Goal: Use online tool/utility: Utilize a website feature to perform a specific function

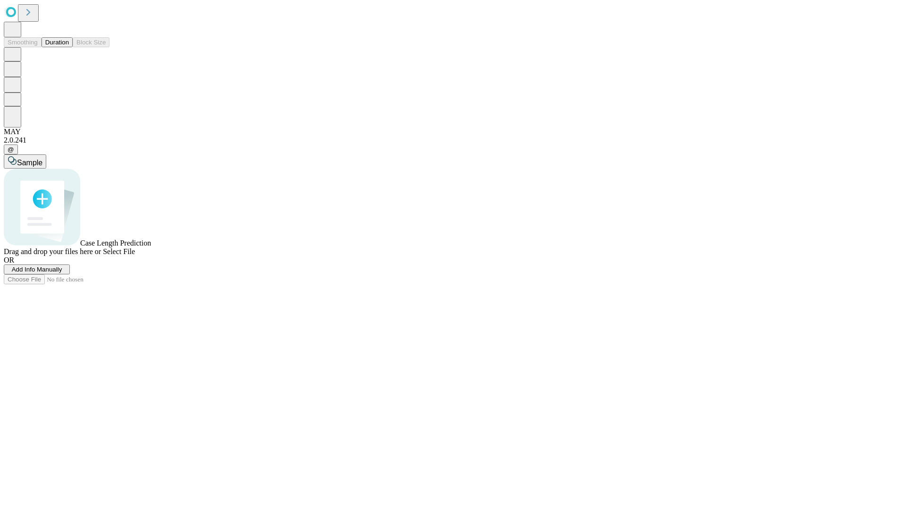
click at [69, 47] on button "Duration" at bounding box center [57, 42] width 31 height 10
click at [135, 255] on span "Select File" at bounding box center [119, 251] width 32 height 8
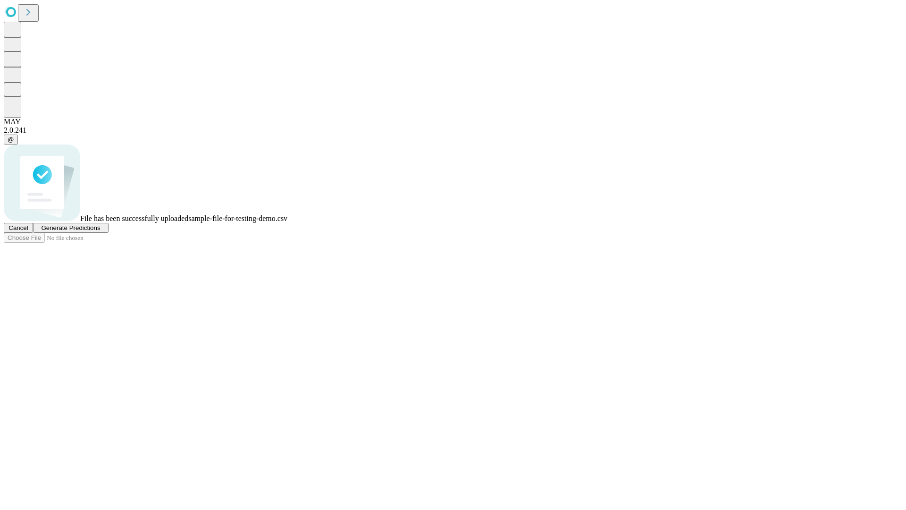
click at [100, 231] on span "Generate Predictions" at bounding box center [70, 227] width 59 height 7
